Goal: Check status

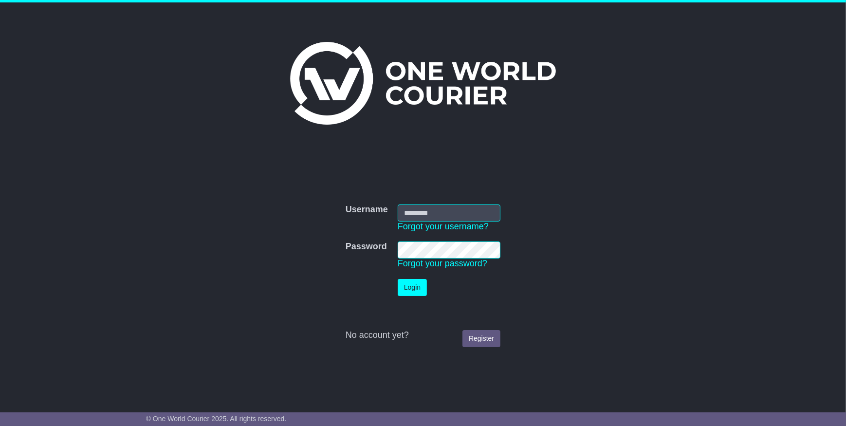
type input "**********"
click at [408, 281] on button "Login" at bounding box center [412, 287] width 29 height 17
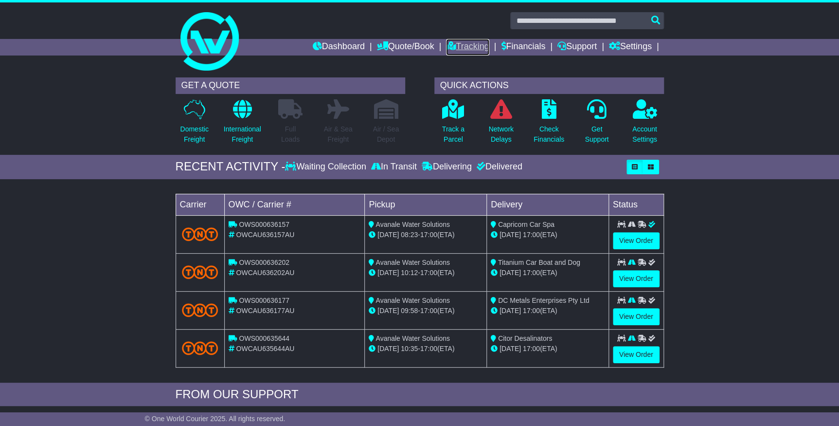
click at [476, 49] on link "Tracking" at bounding box center [467, 47] width 43 height 17
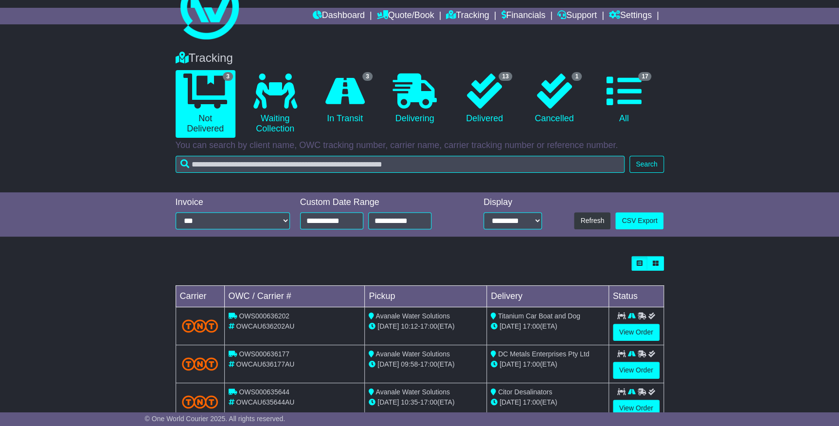
scroll to position [60, 0]
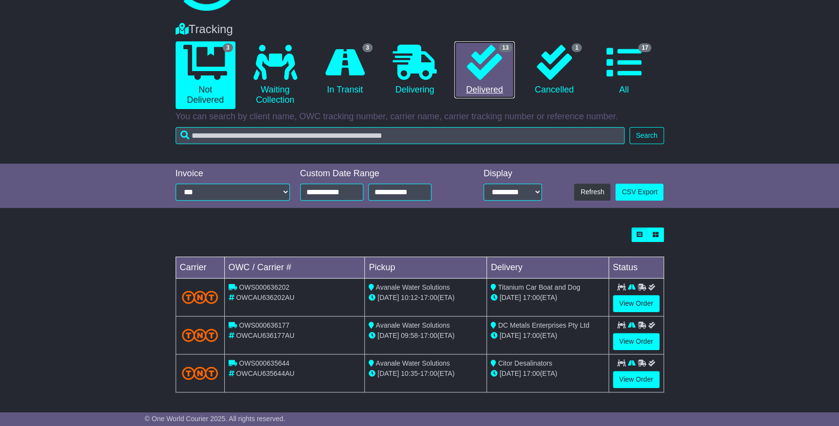
click at [490, 80] on link "13 Delivered" at bounding box center [485, 69] width 60 height 57
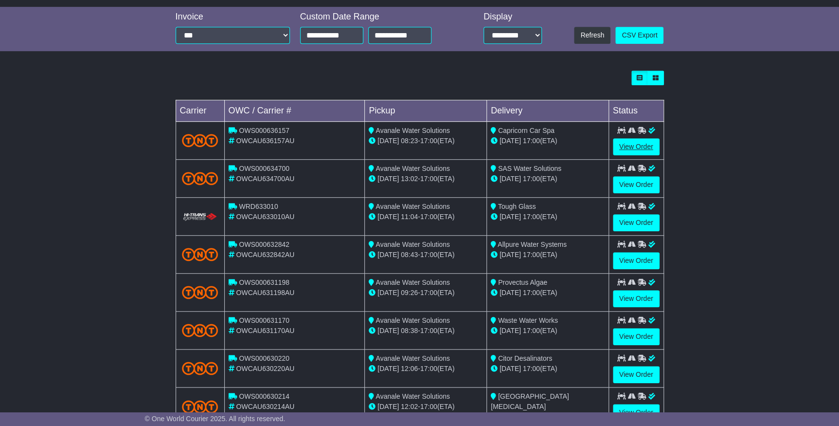
scroll to position [221, 0]
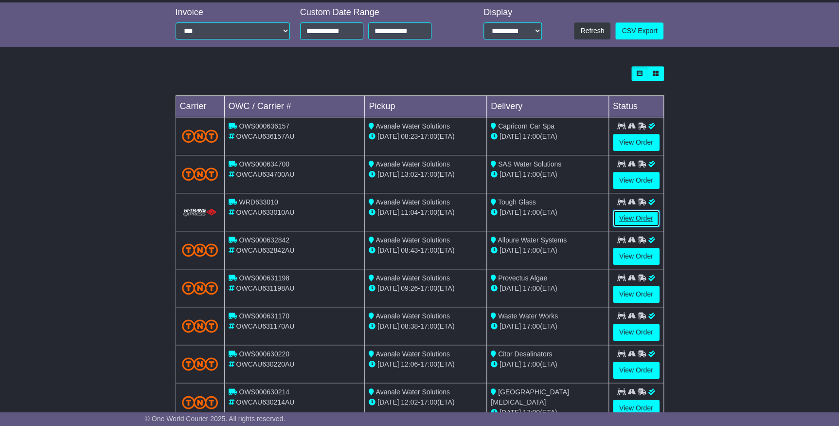
click at [629, 211] on link "View Order" at bounding box center [636, 218] width 47 height 17
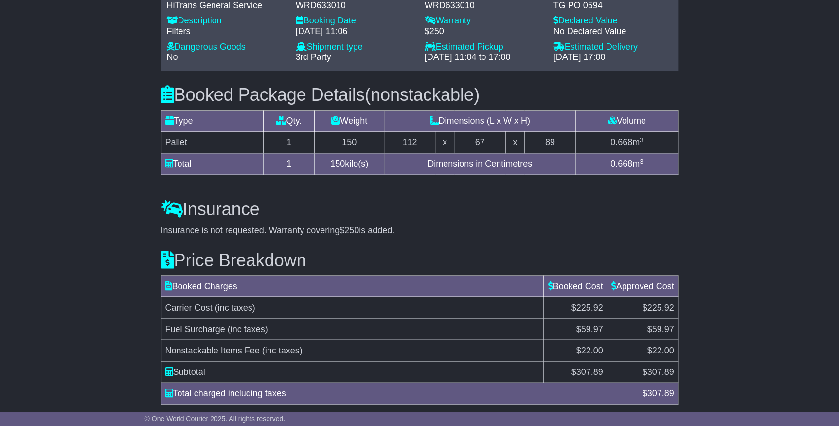
scroll to position [740, 0]
